Goal: Task Accomplishment & Management: Complete application form

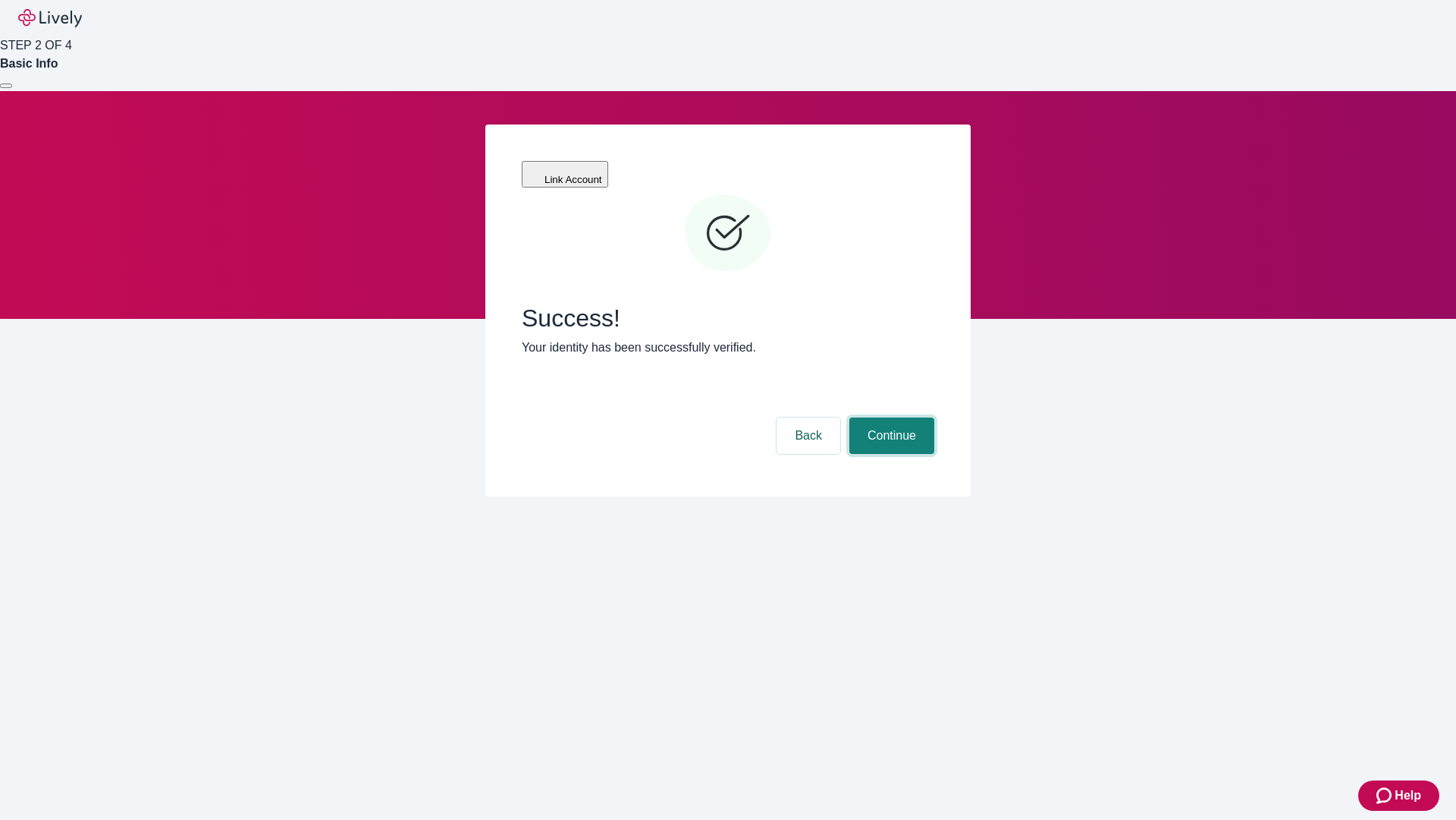
click at [890, 417] on button "Continue" at bounding box center [892, 435] width 85 height 36
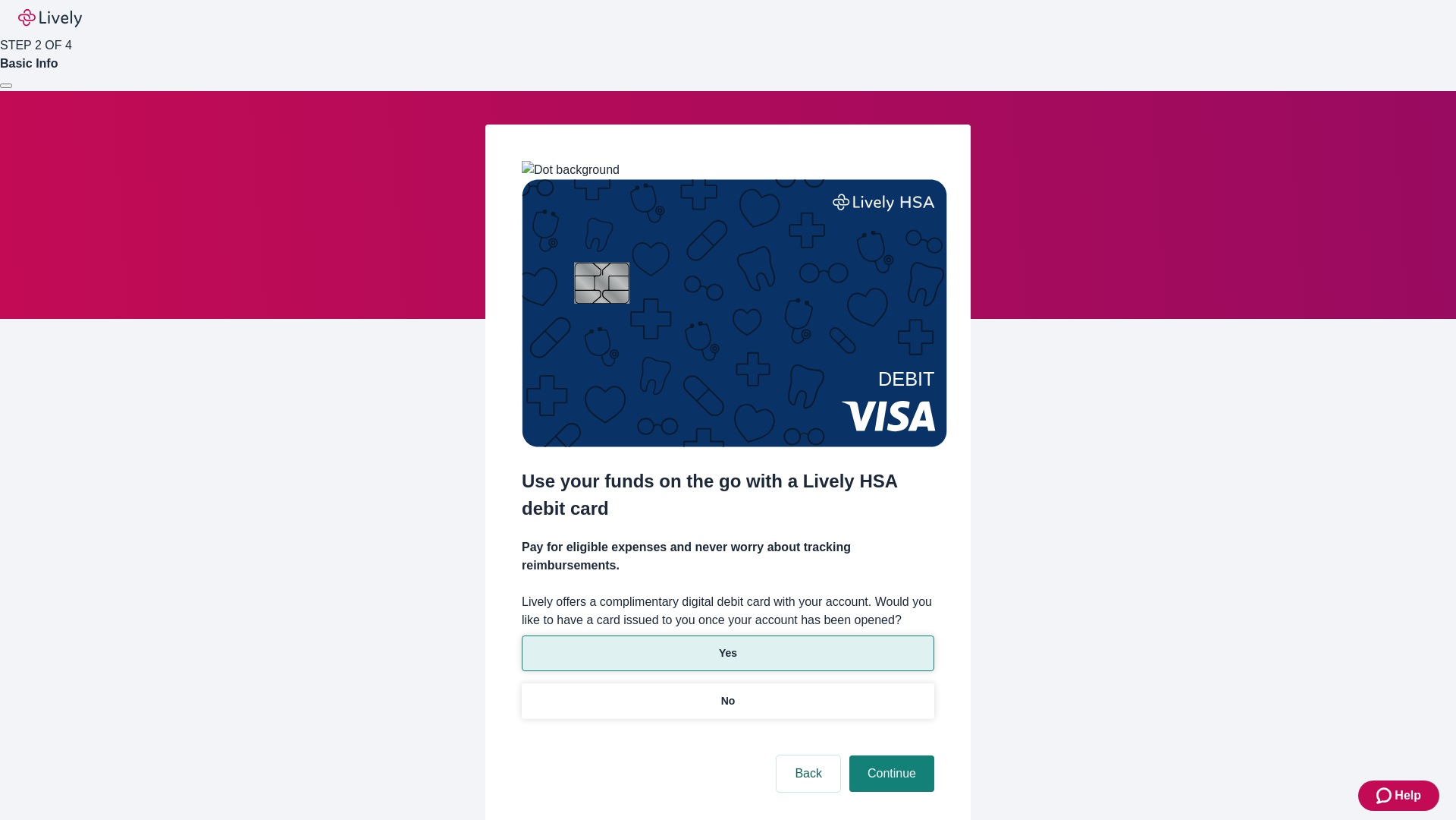
click at [727, 645] on p "Yes" at bounding box center [728, 653] width 18 height 16
click at [890, 755] on button "Continue" at bounding box center [892, 772] width 85 height 36
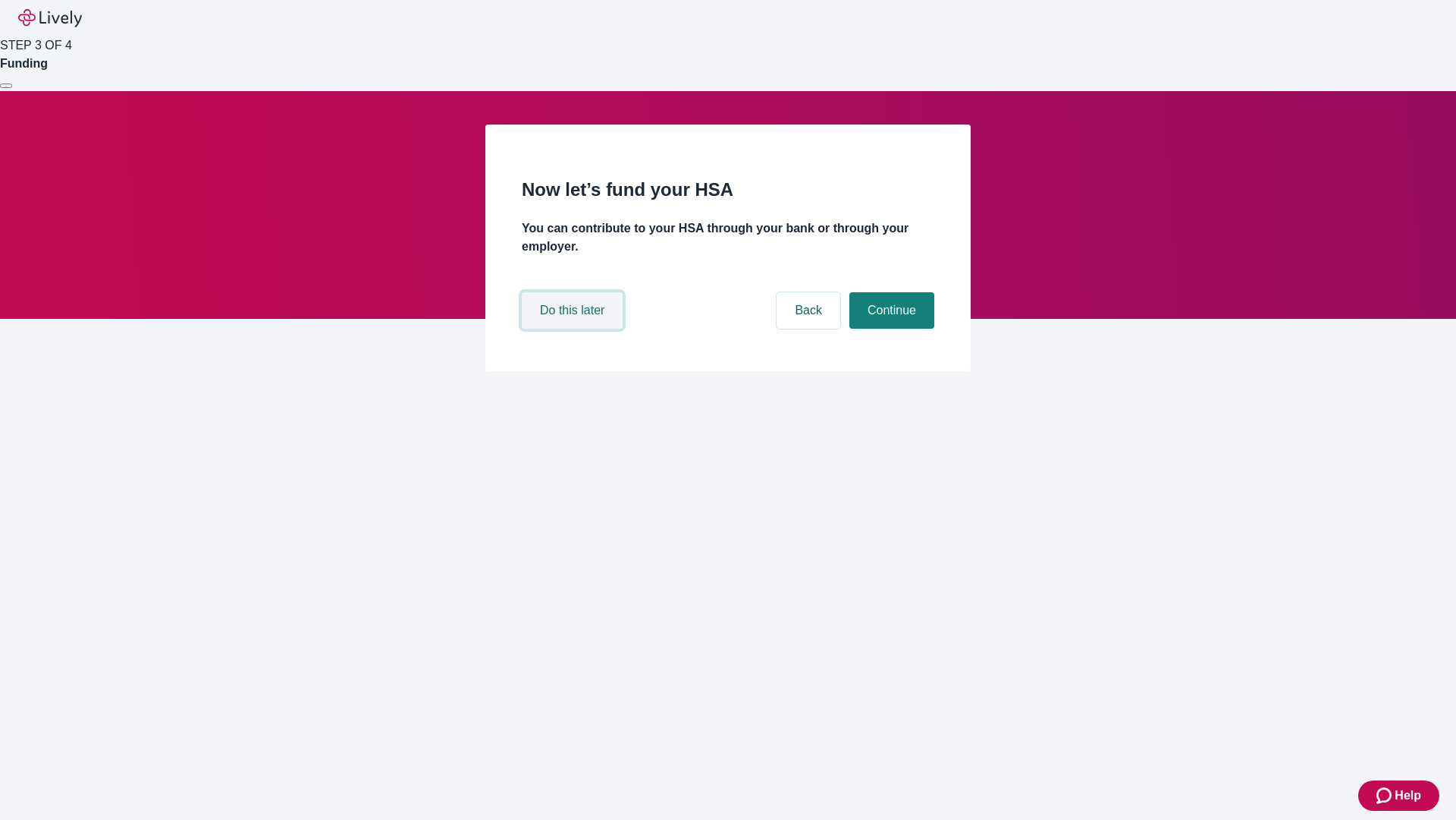
click at [574, 329] on button "Do this later" at bounding box center [572, 310] width 101 height 36
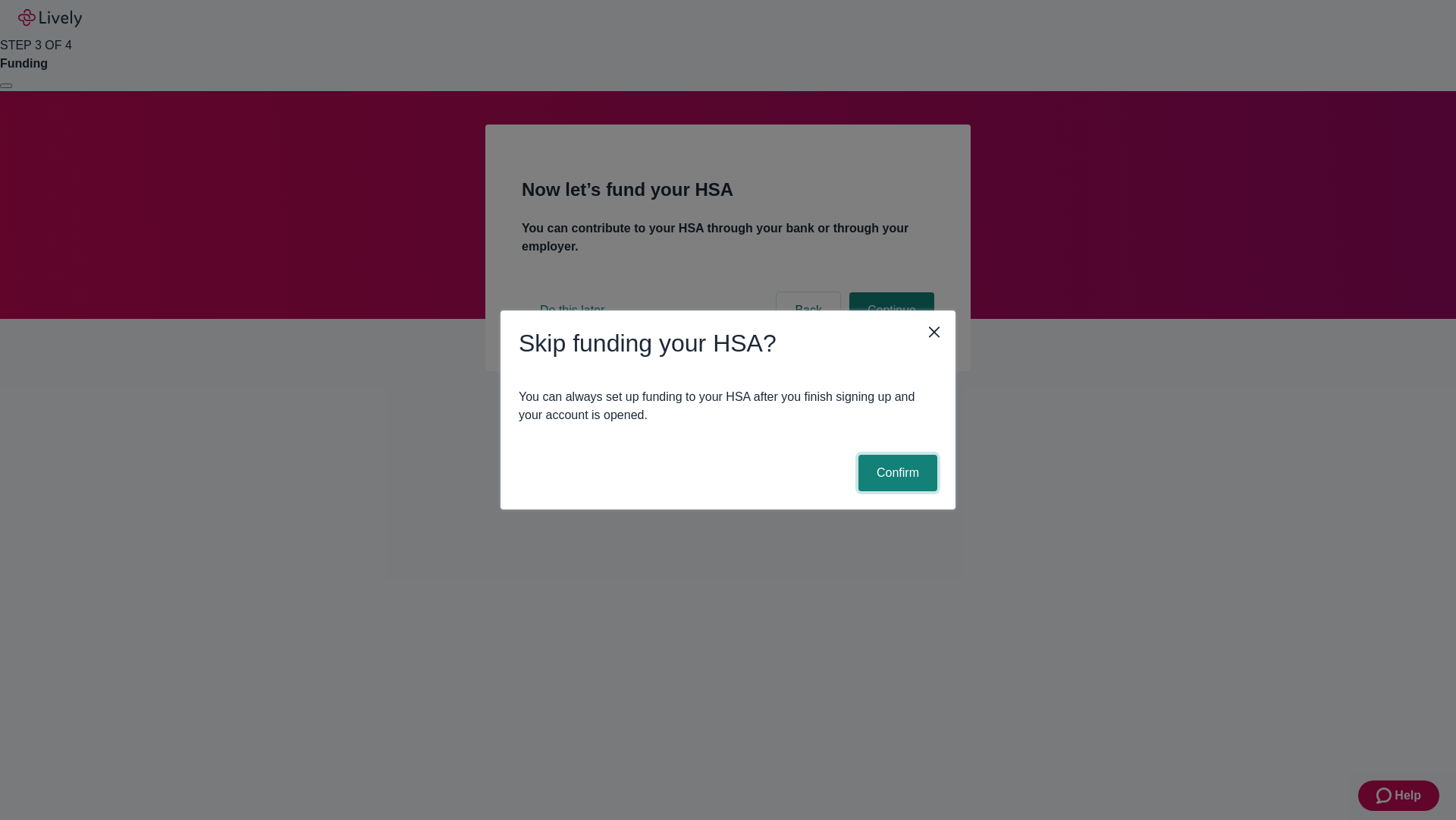
click at [896, 473] on button "Confirm" at bounding box center [898, 472] width 79 height 36
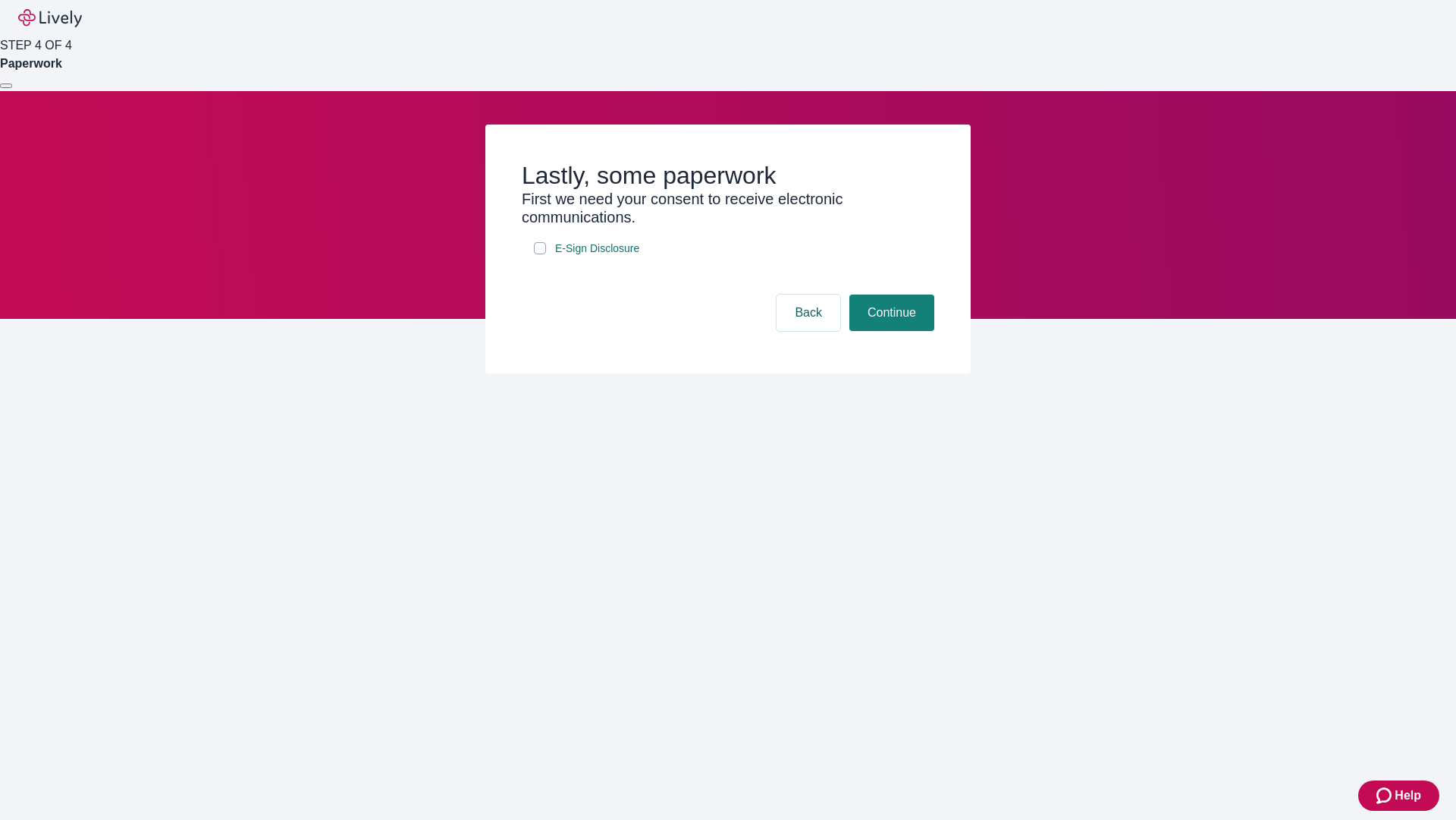
click at [540, 255] on input "E-Sign Disclosure" at bounding box center [540, 248] width 12 height 12
checkbox input "true"
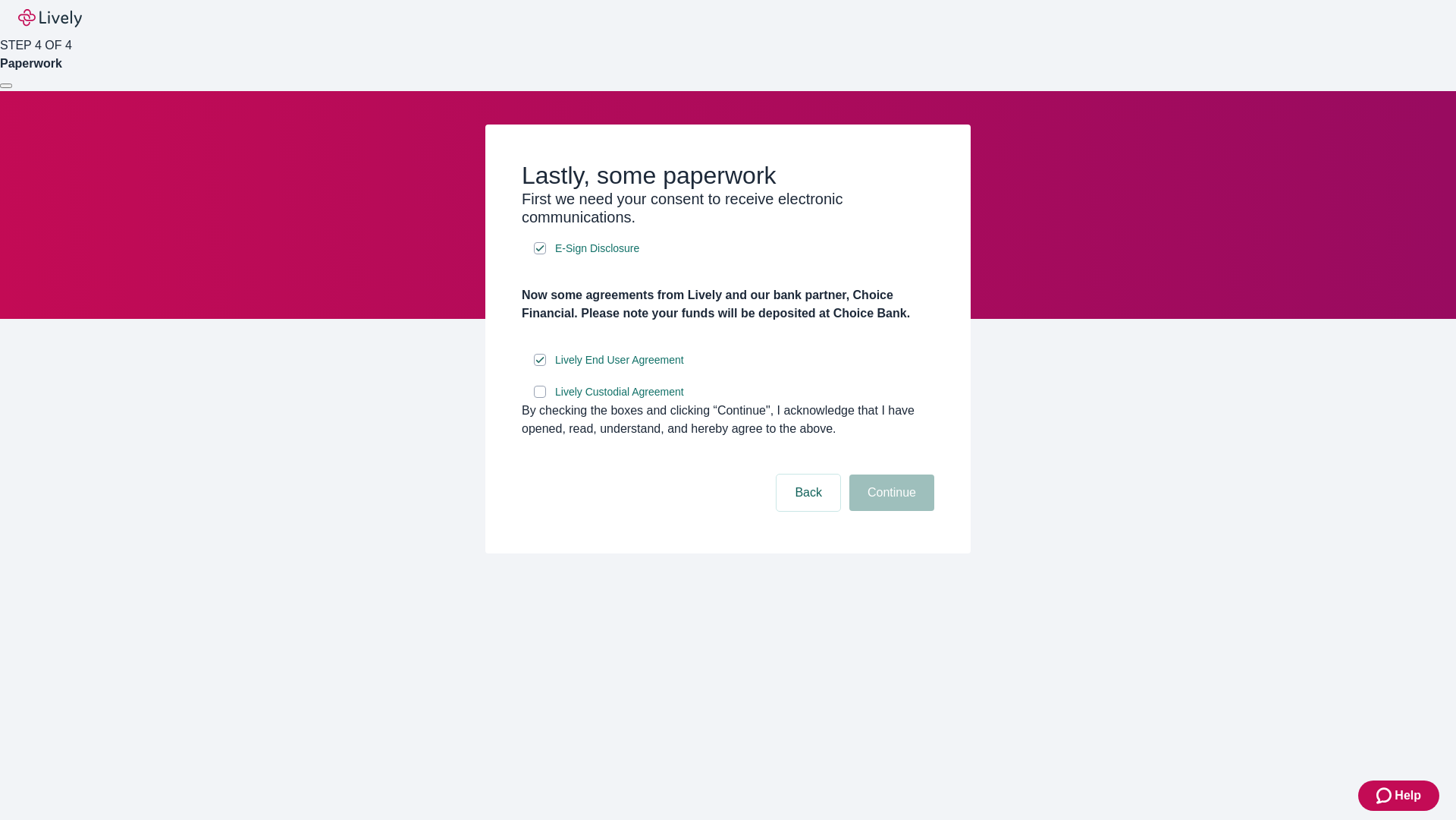
click at [540, 398] on input "Lively Custodial Agreement" at bounding box center [540, 392] width 12 height 12
checkbox input "true"
click at [890, 511] on button "Continue" at bounding box center [892, 492] width 85 height 36
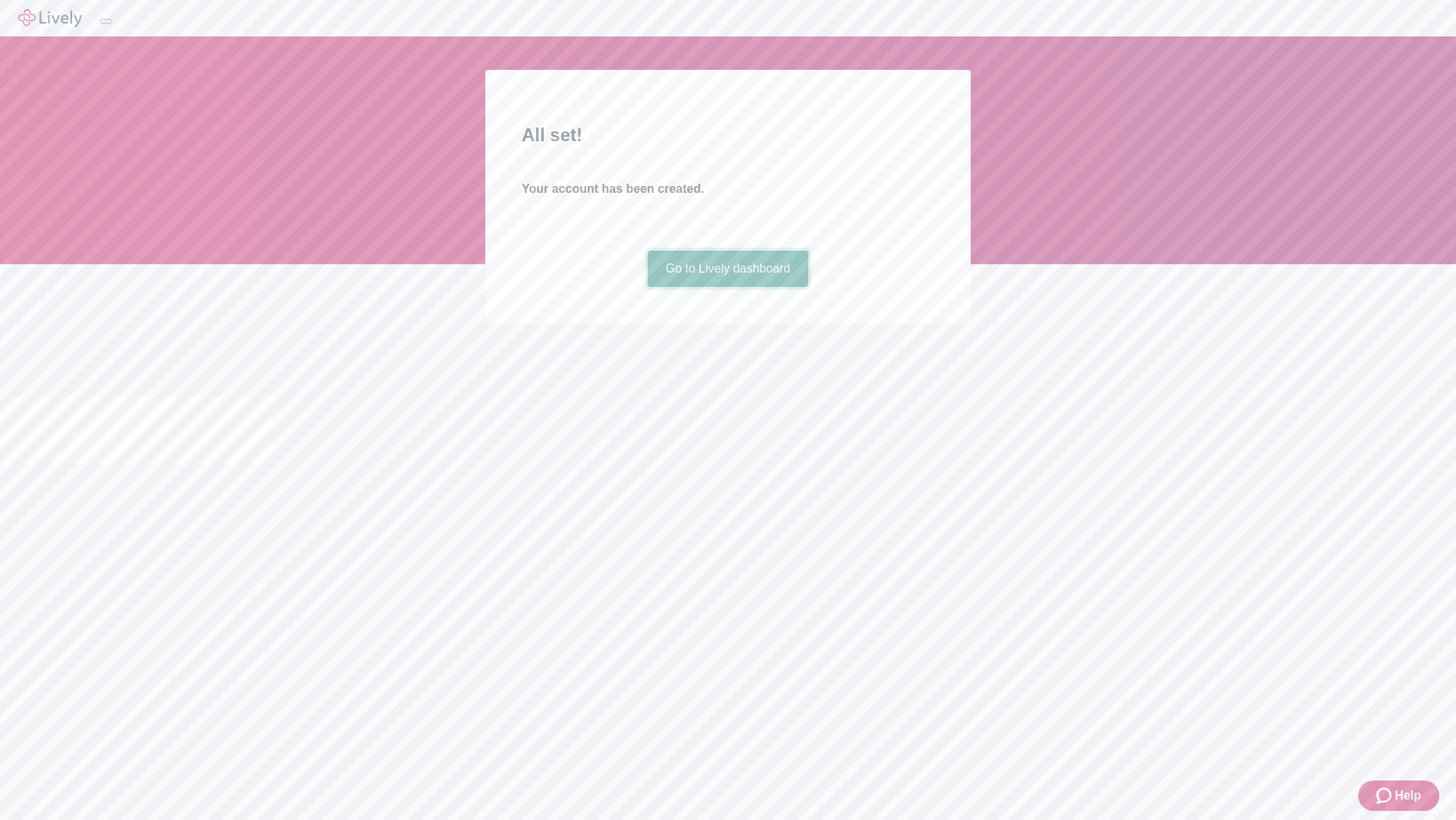
click at [727, 287] on link "Go to Lively dashboard" at bounding box center [729, 268] width 162 height 36
